Goal: Information Seeking & Learning: Learn about a topic

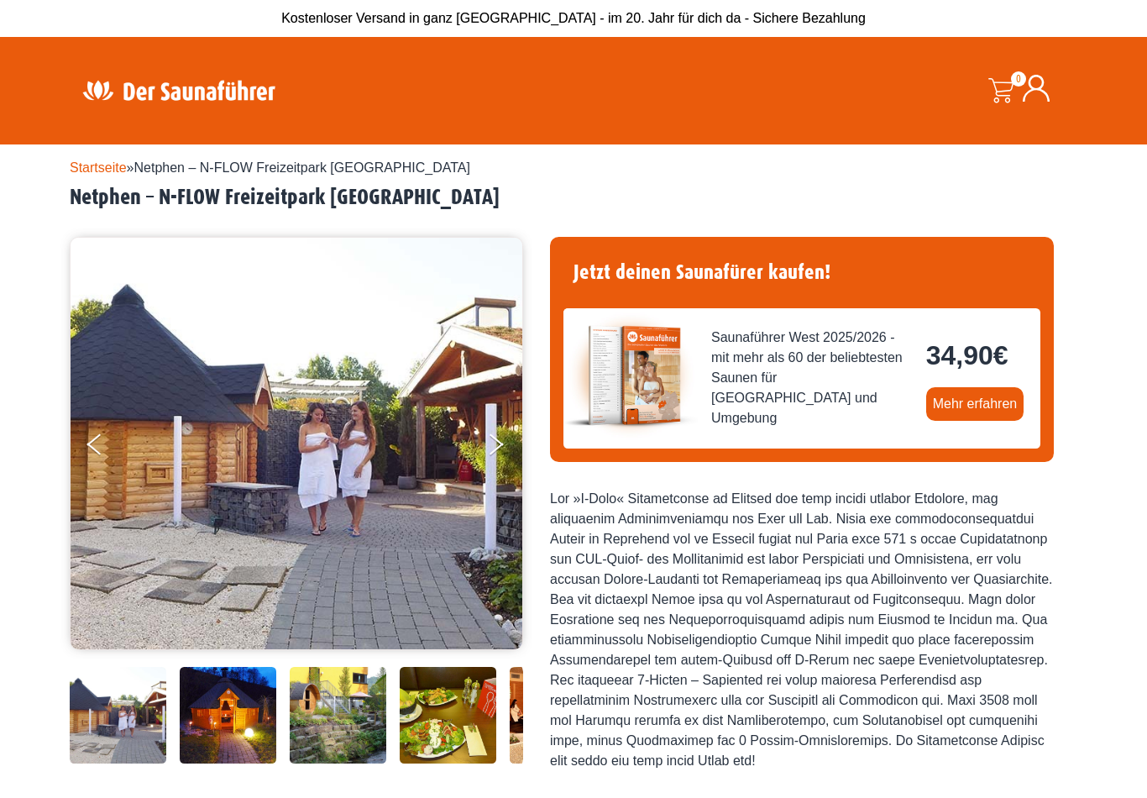
click at [195, 87] on img at bounding box center [179, 90] width 218 height 33
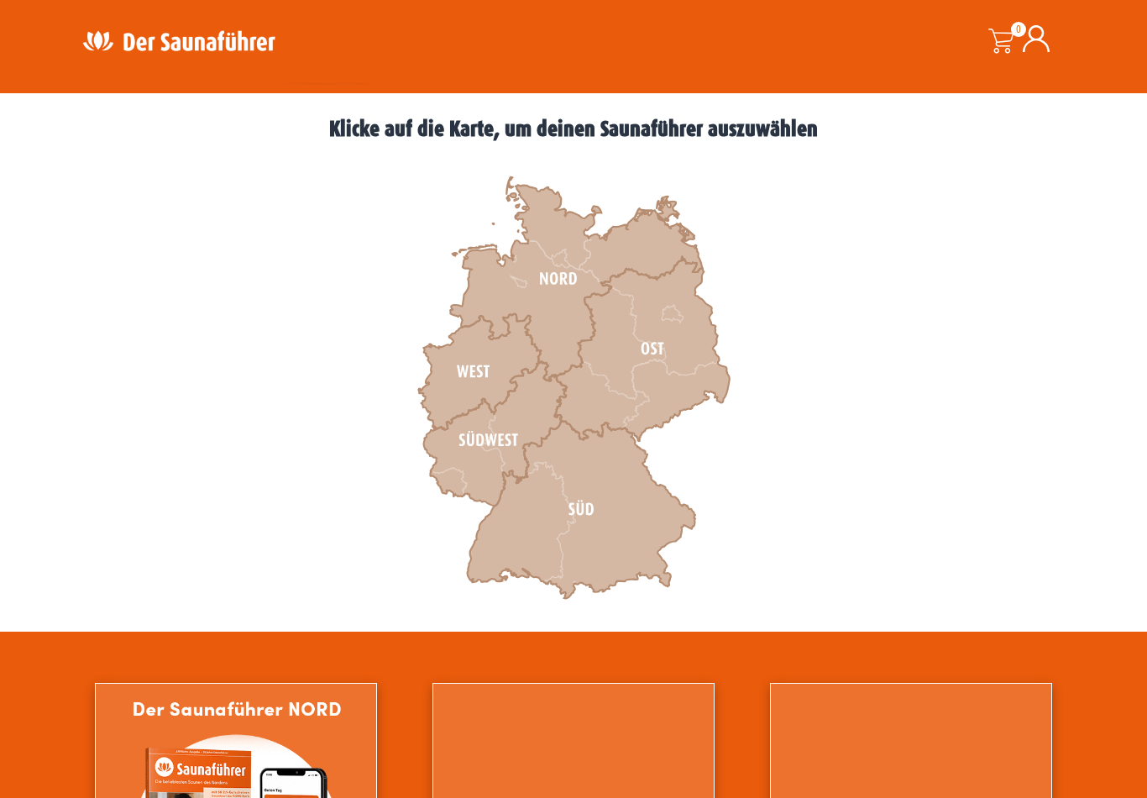
scroll to position [443, 0]
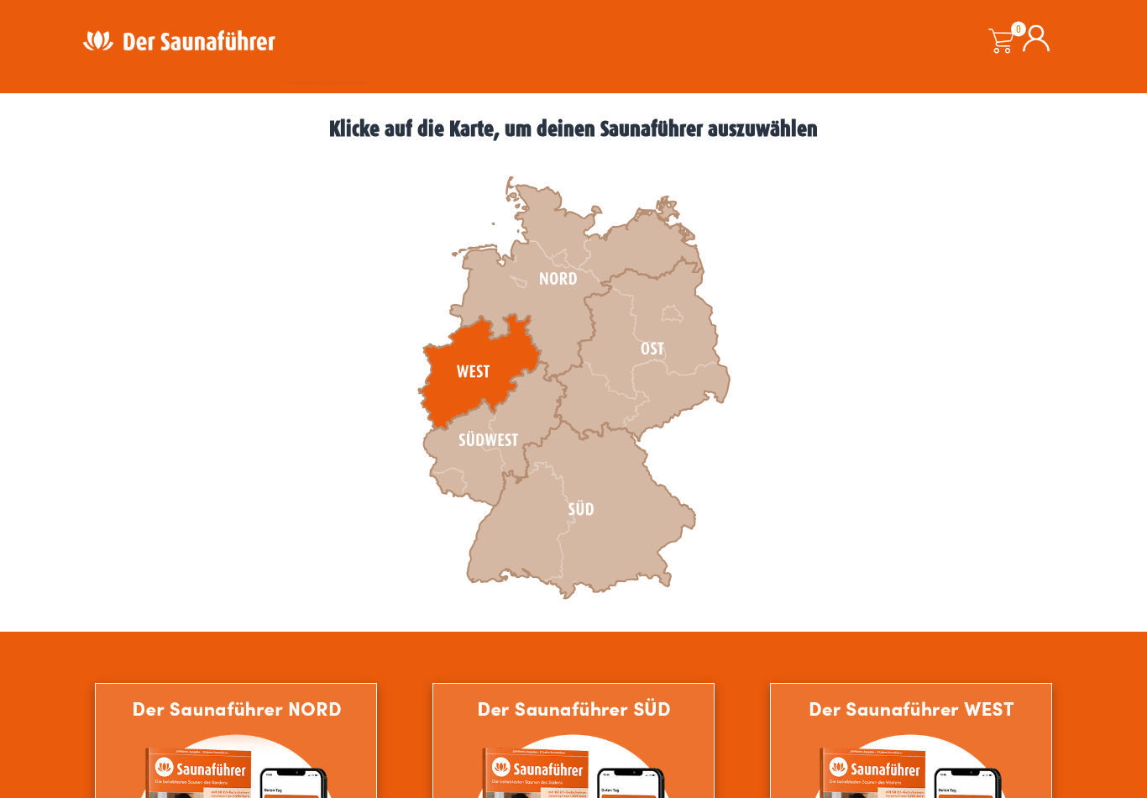
click at [480, 363] on icon at bounding box center [479, 373] width 123 height 116
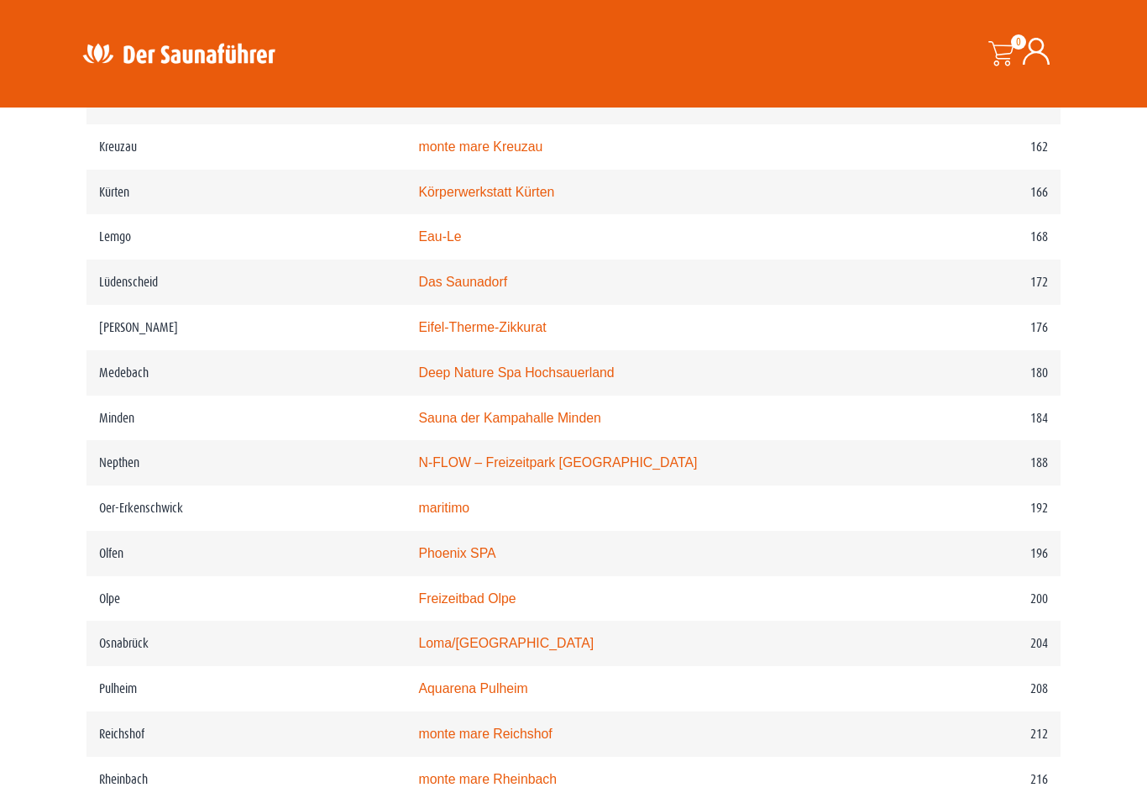
scroll to position [2421, 0]
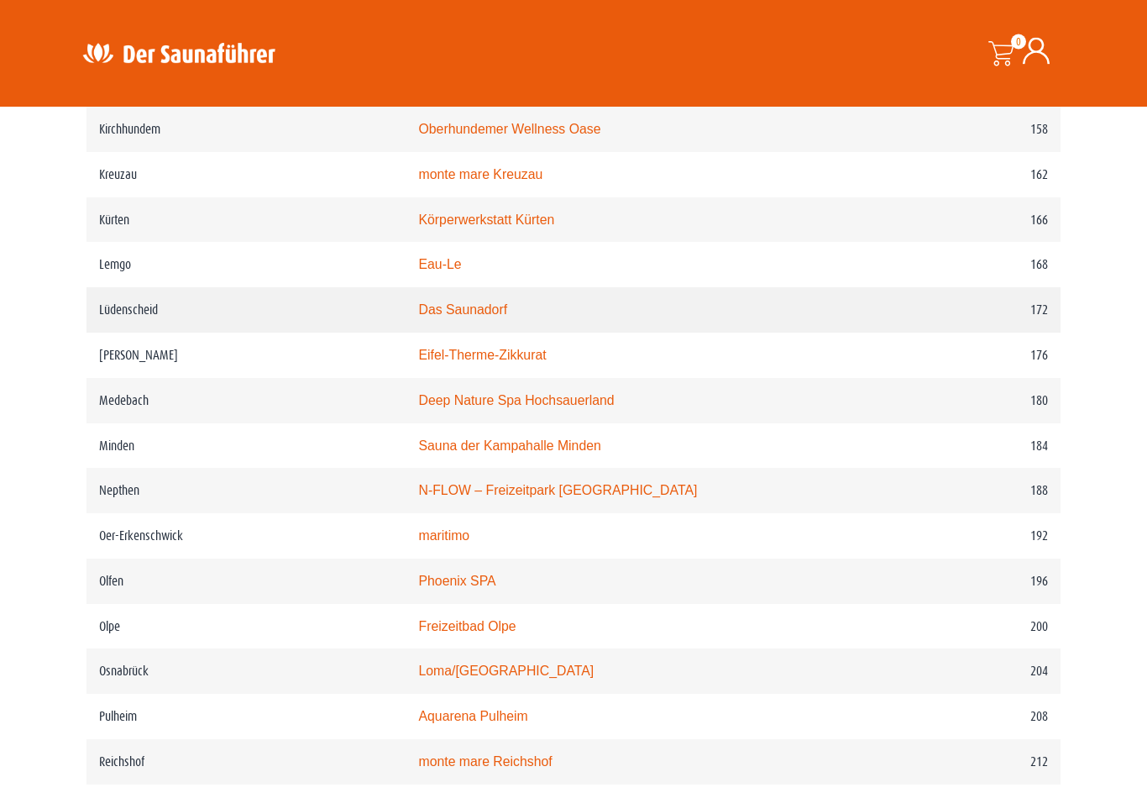
click at [472, 317] on link "Das Saunadorf" at bounding box center [462, 310] width 89 height 14
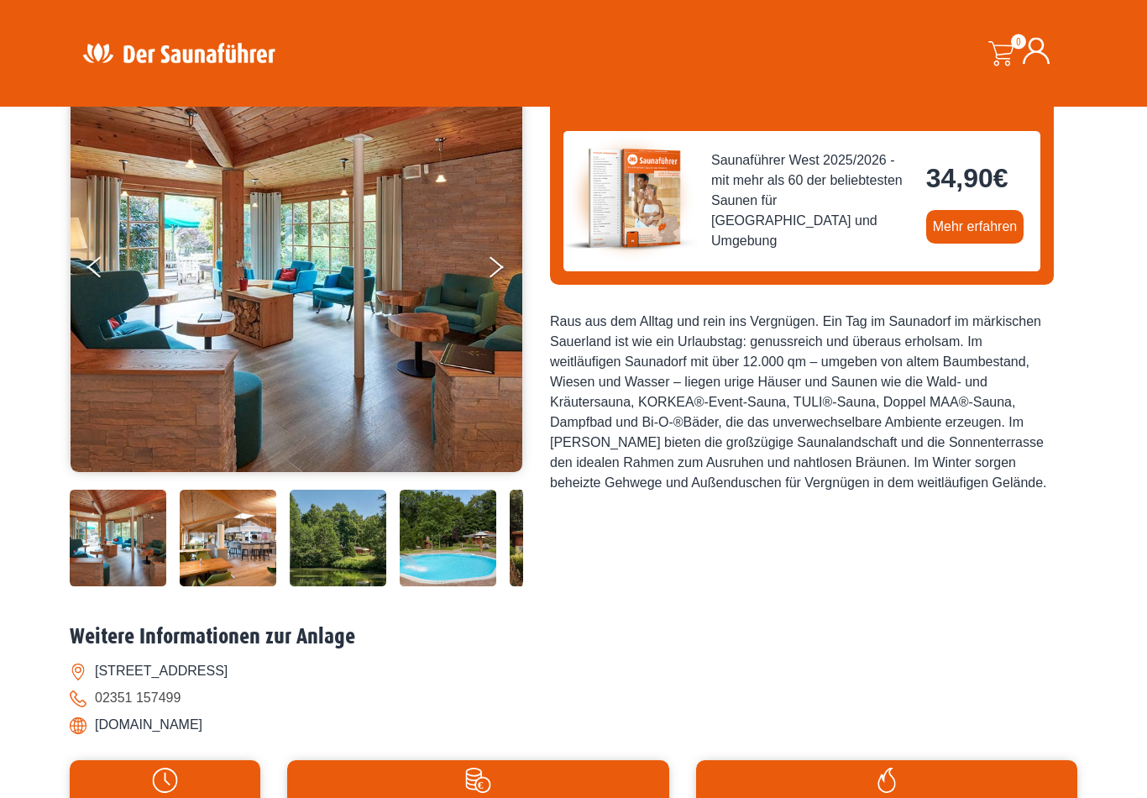
scroll to position [175, 0]
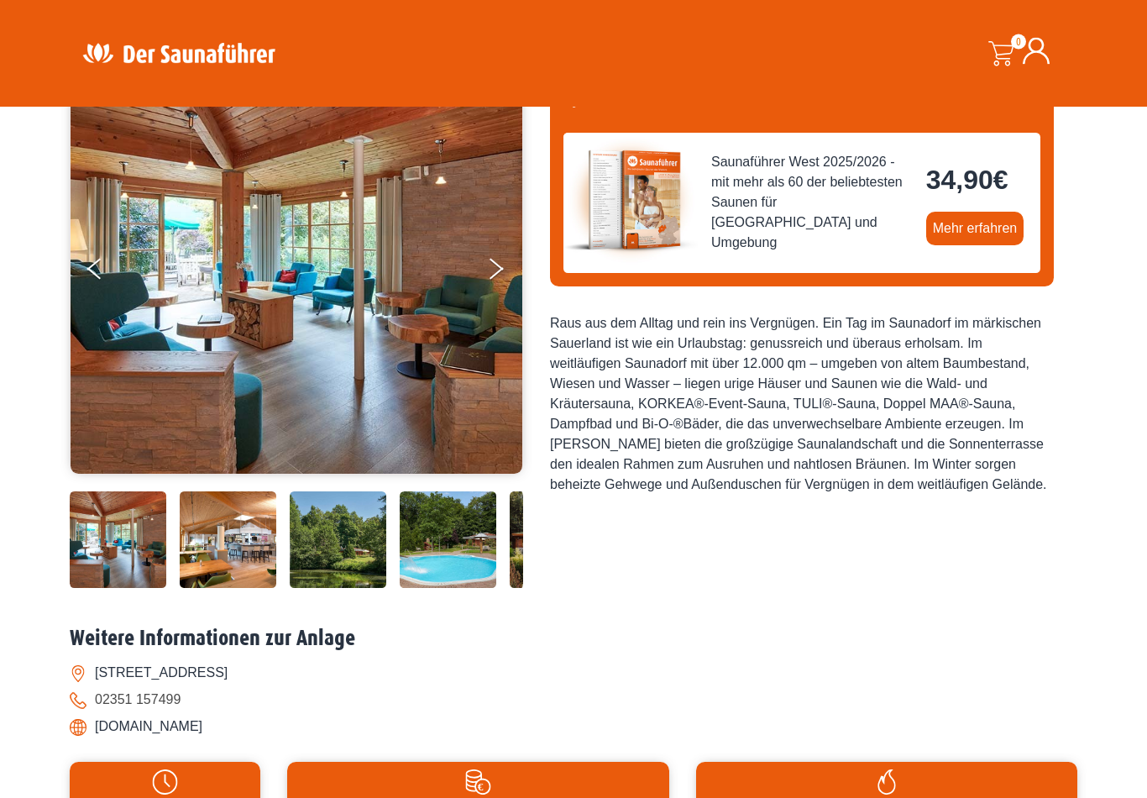
click at [120, 589] on img at bounding box center [118, 540] width 97 height 97
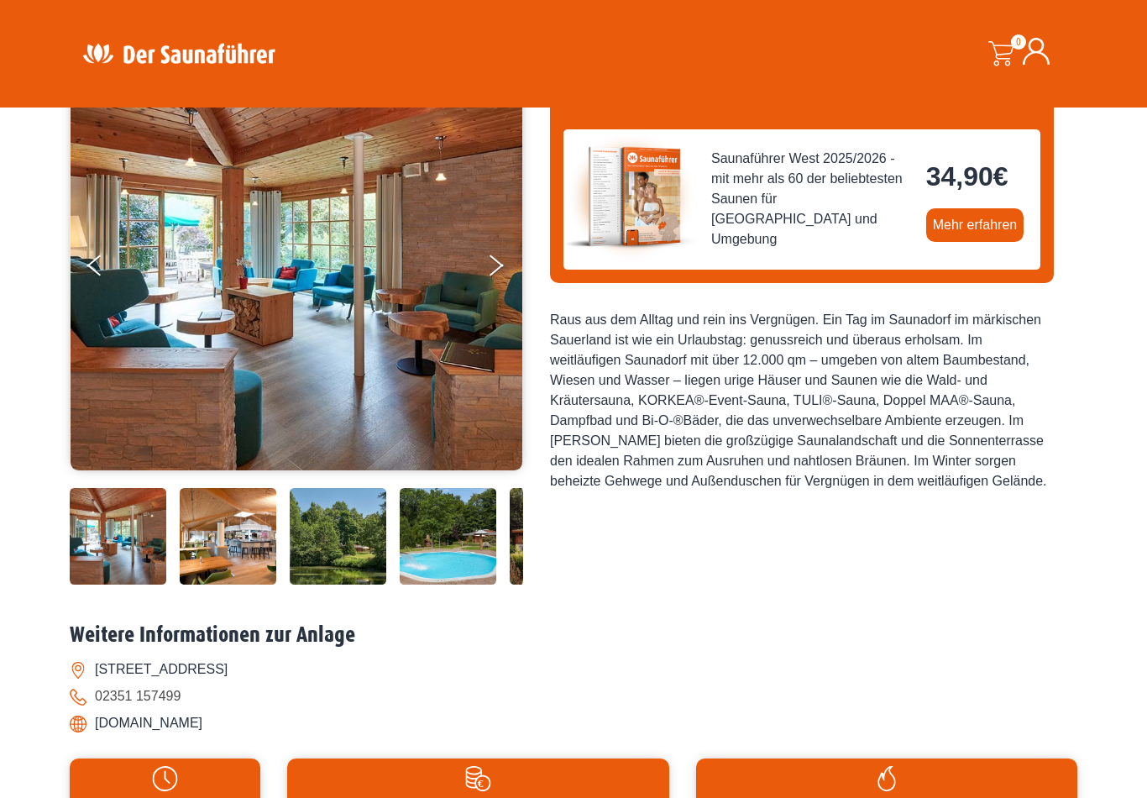
scroll to position [180, 0]
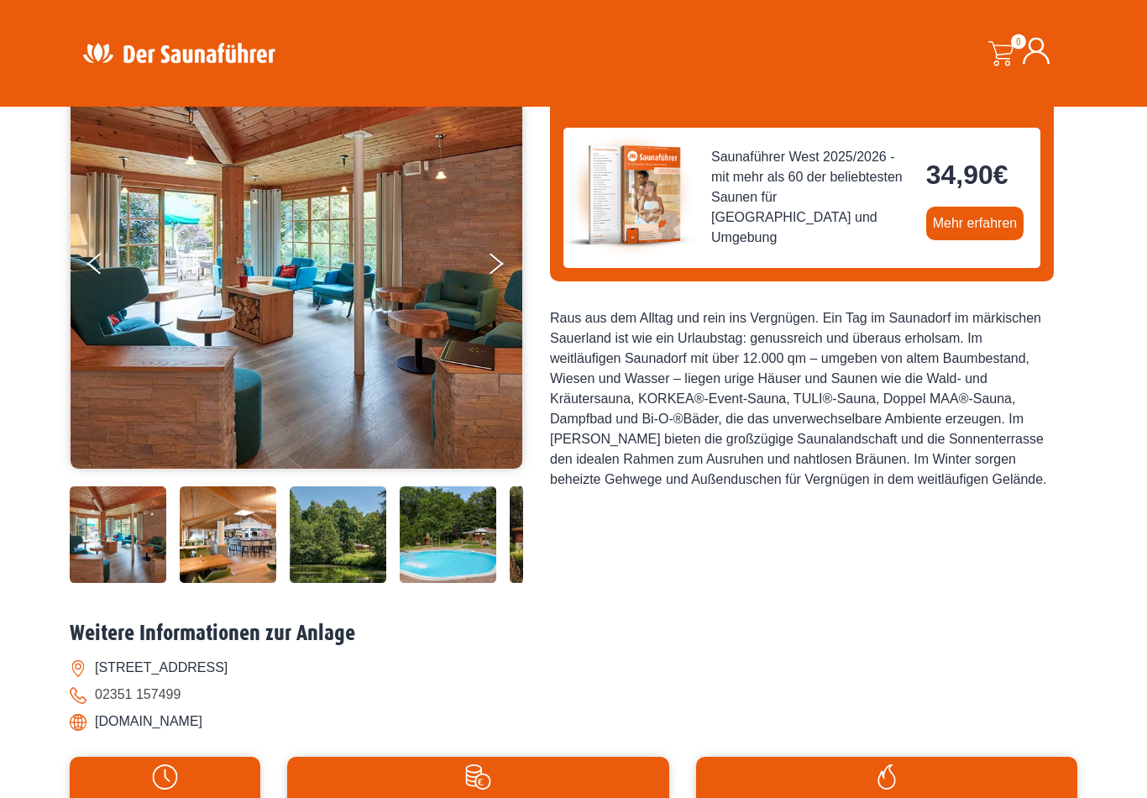
click at [225, 584] on img at bounding box center [228, 535] width 97 height 97
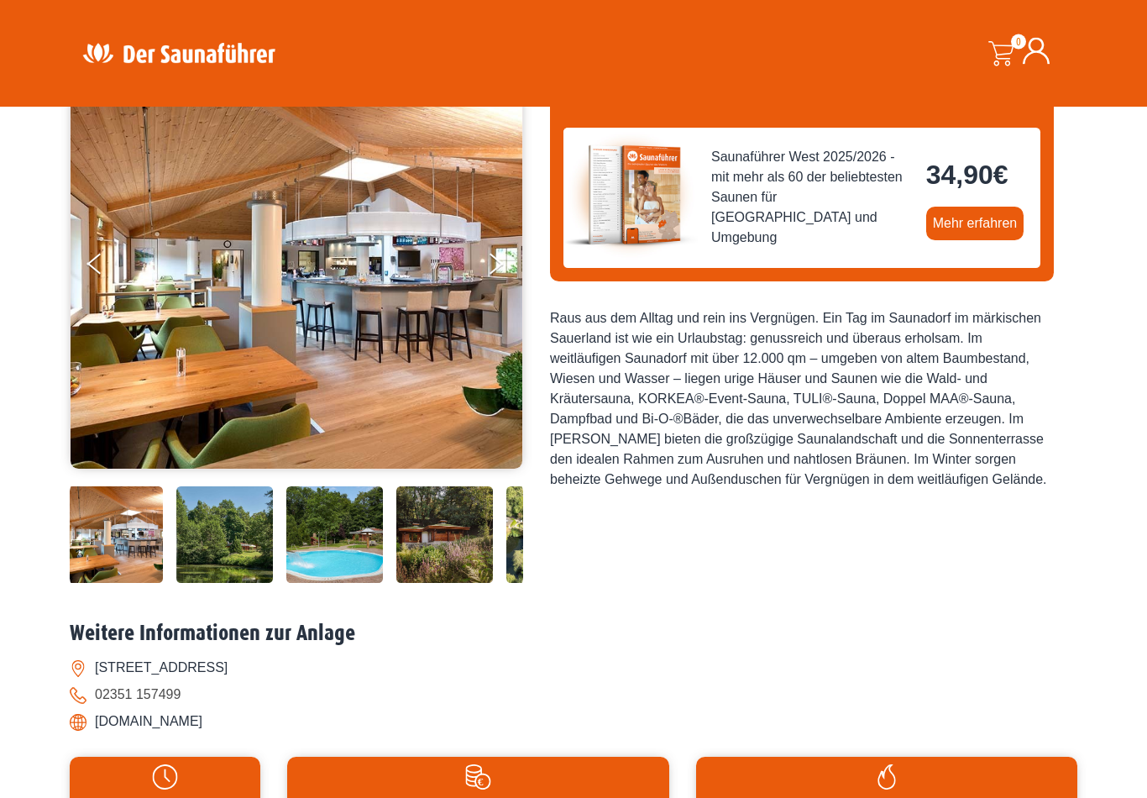
click at [337, 584] on img at bounding box center [334, 535] width 97 height 97
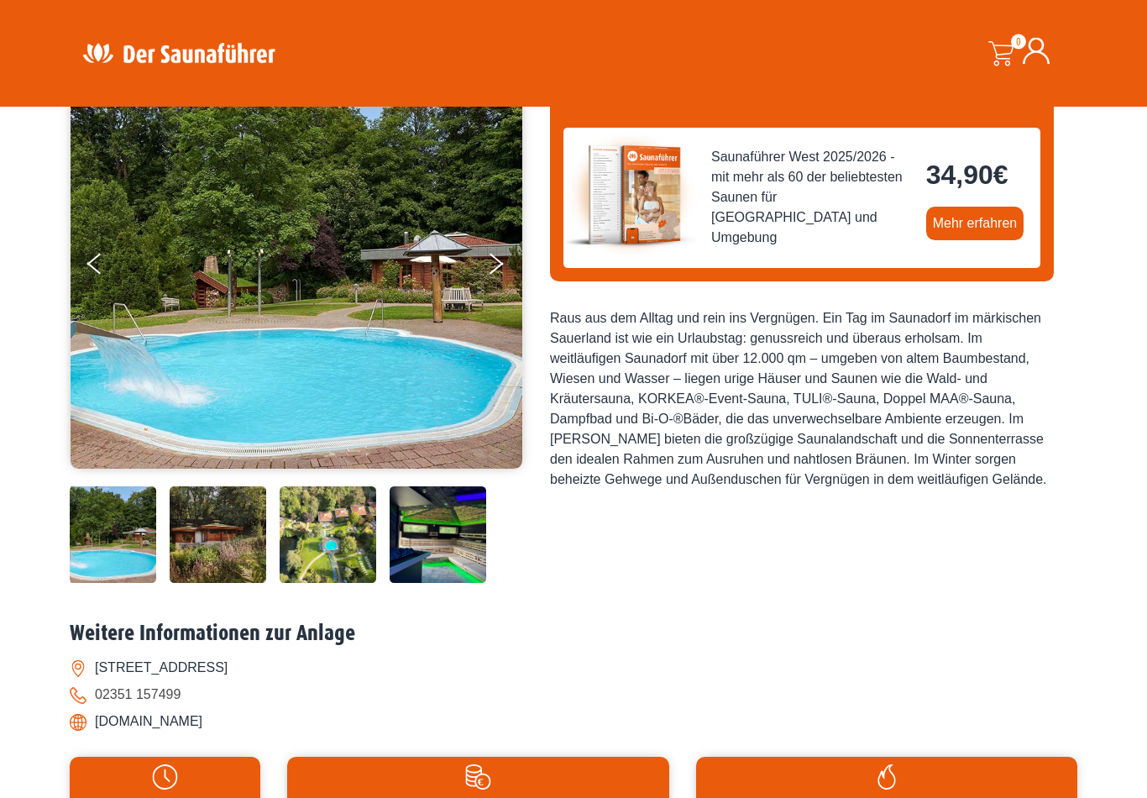
click at [426, 584] on img at bounding box center [438, 535] width 97 height 97
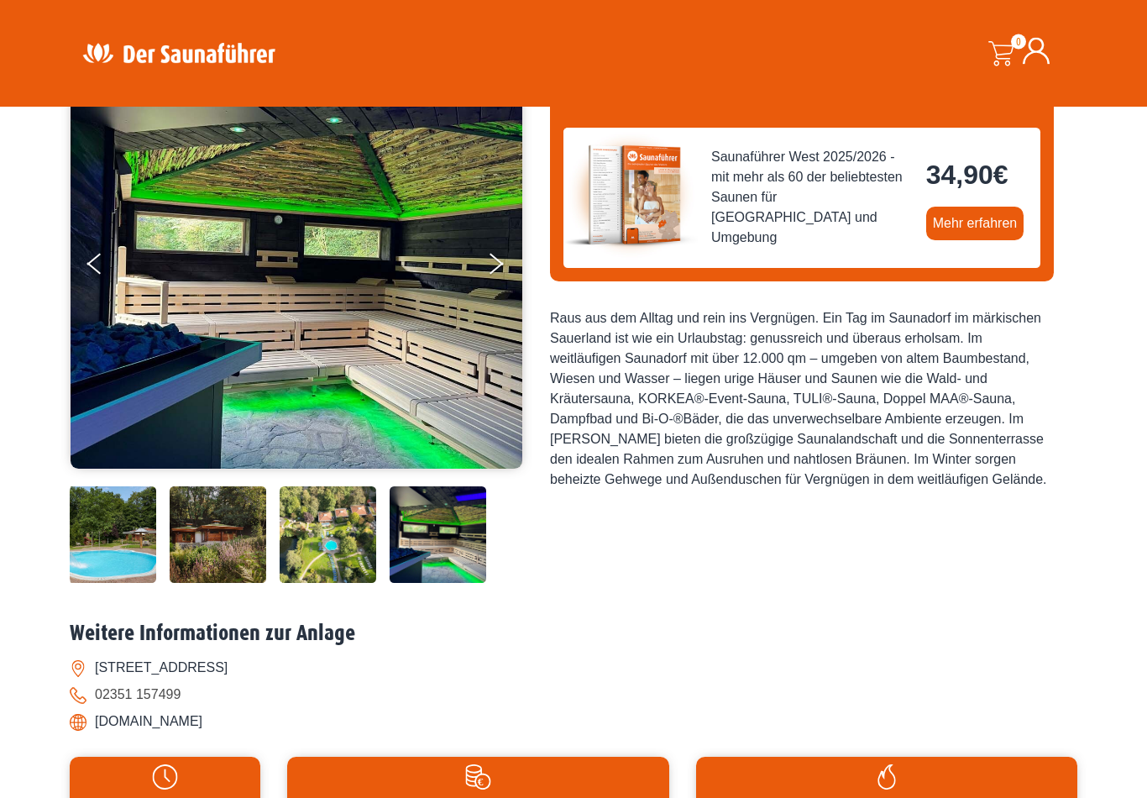
click at [312, 584] on img at bounding box center [328, 535] width 97 height 97
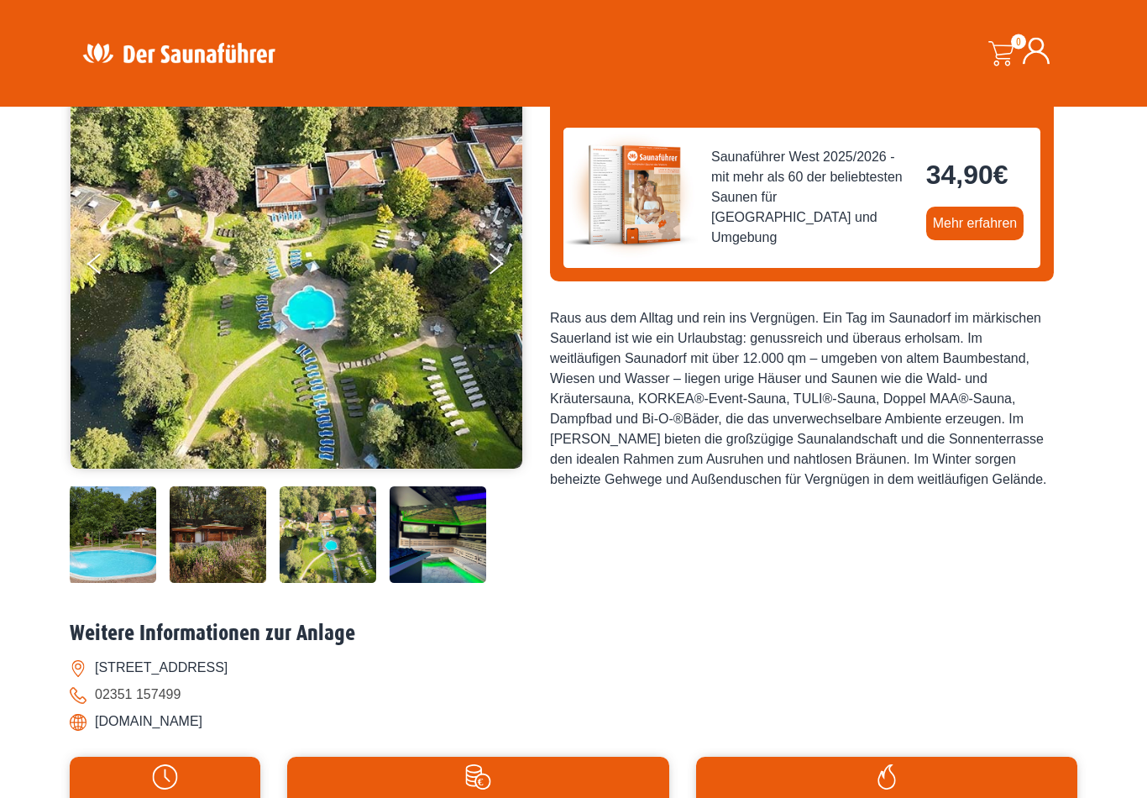
click at [450, 584] on img at bounding box center [438, 535] width 97 height 97
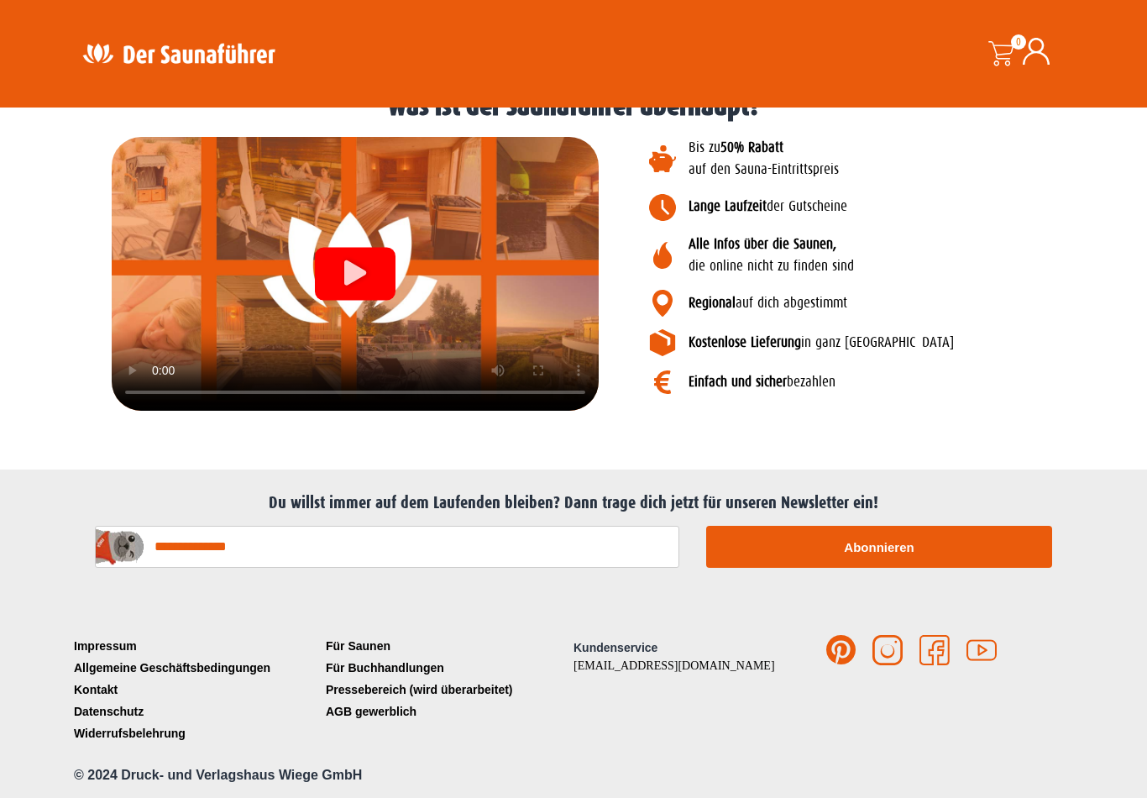
scroll to position [1938, 0]
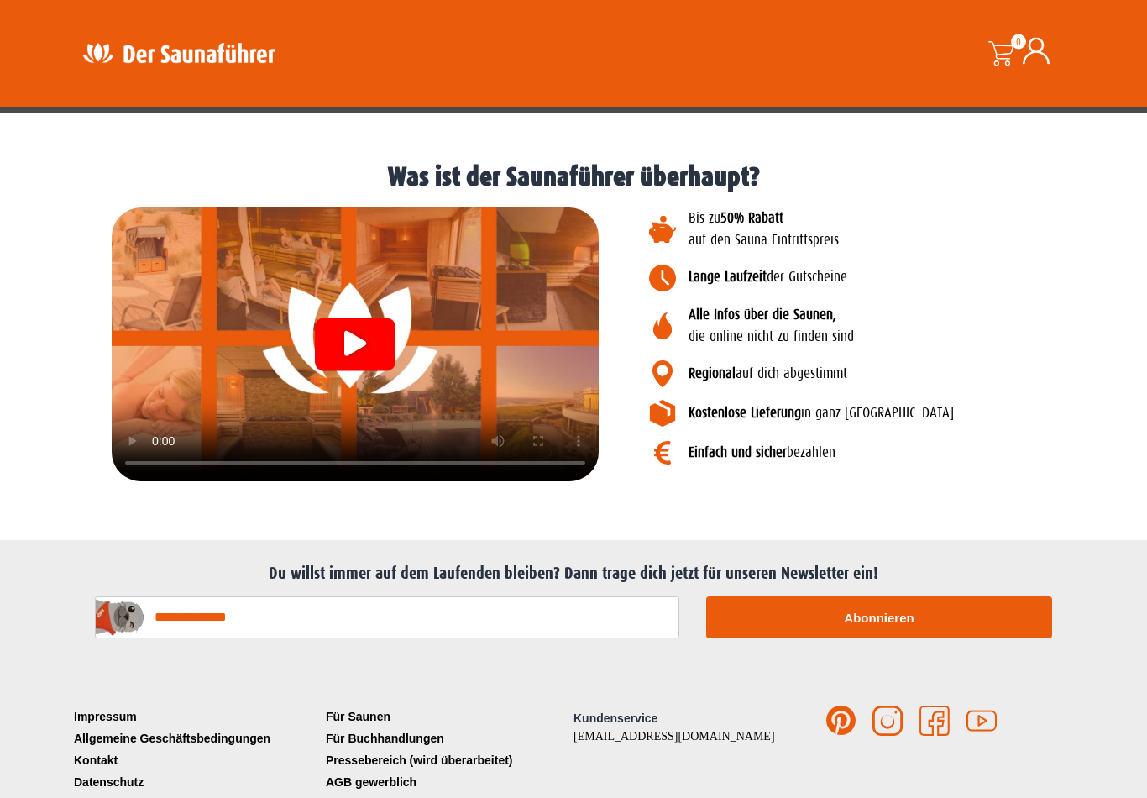
click at [333, 371] on div "Video abspielen" at bounding box center [355, 344] width 81 height 53
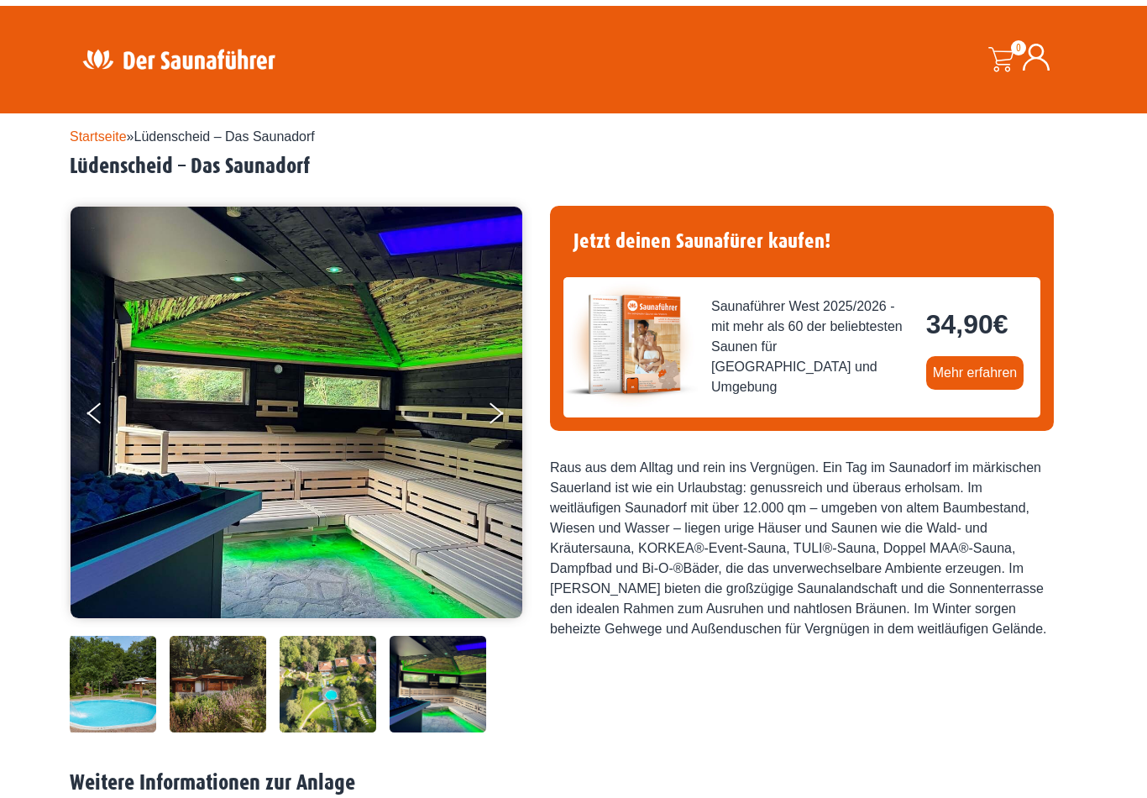
scroll to position [0, 0]
